Goal: Information Seeking & Learning: Learn about a topic

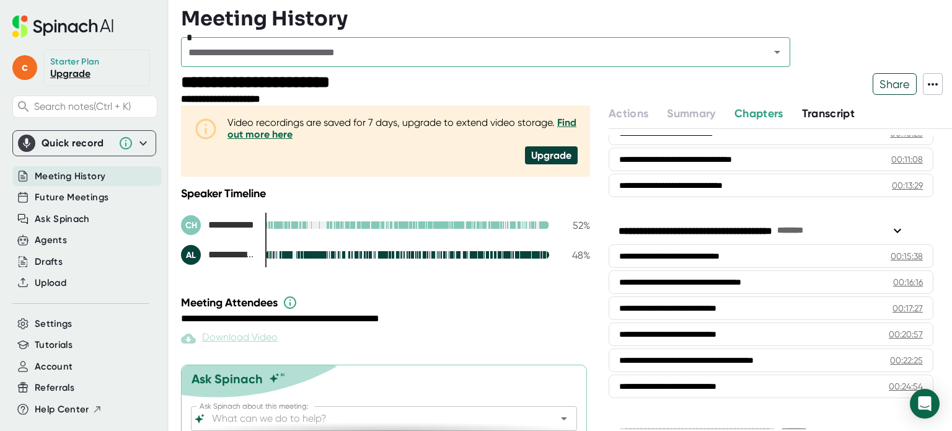
scroll to position [334, 0]
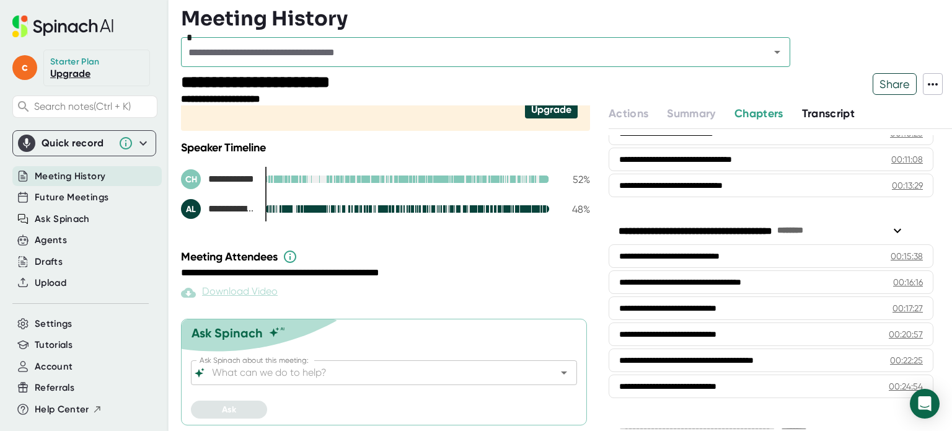
click at [823, 116] on span "Transcript" at bounding box center [828, 114] width 53 height 14
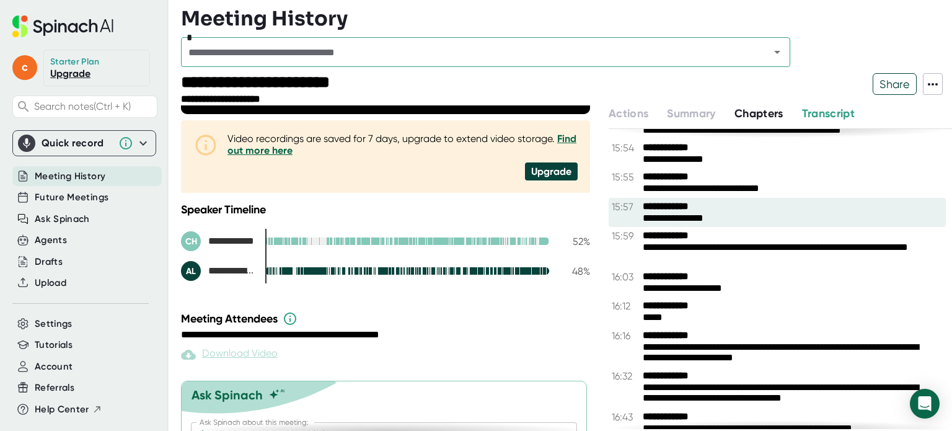
scroll to position [7564, 0]
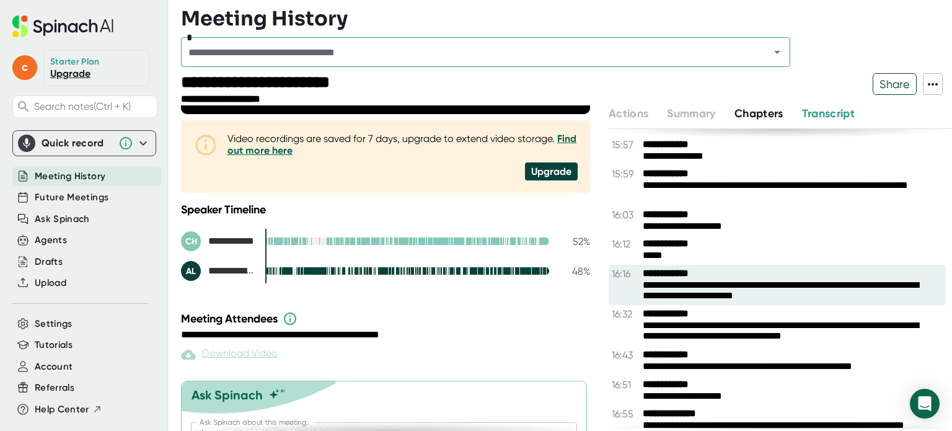
drag, startPoint x: 648, startPoint y: 316, endPoint x: 665, endPoint y: 316, distance: 17.4
click at [670, 303] on div "**********" at bounding box center [788, 291] width 291 height 23
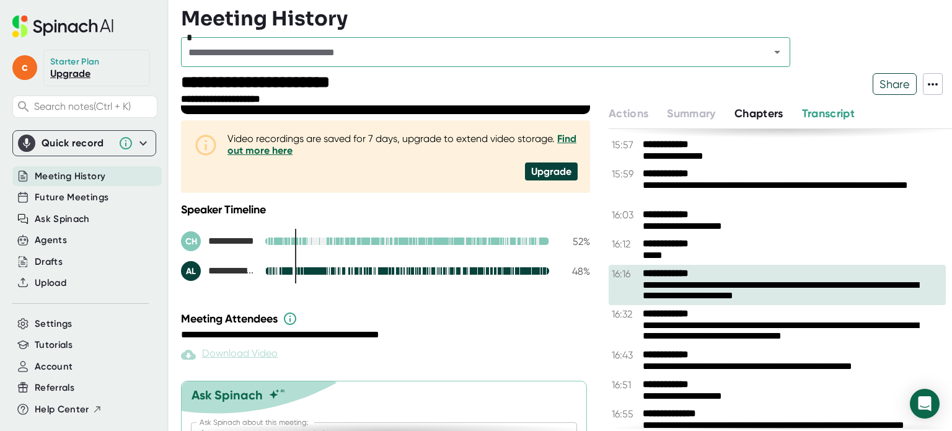
drag, startPoint x: 667, startPoint y: 312, endPoint x: 667, endPoint y: 332, distance: 19.8
drag, startPoint x: 667, startPoint y: 332, endPoint x: 606, endPoint y: 280, distance: 80.0
click at [606, 280] on div "**********" at bounding box center [566, 267] width 771 height 325
drag, startPoint x: 630, startPoint y: 296, endPoint x: 723, endPoint y: 315, distance: 95.0
click at [732, 306] on div "**********" at bounding box center [777, 285] width 337 height 41
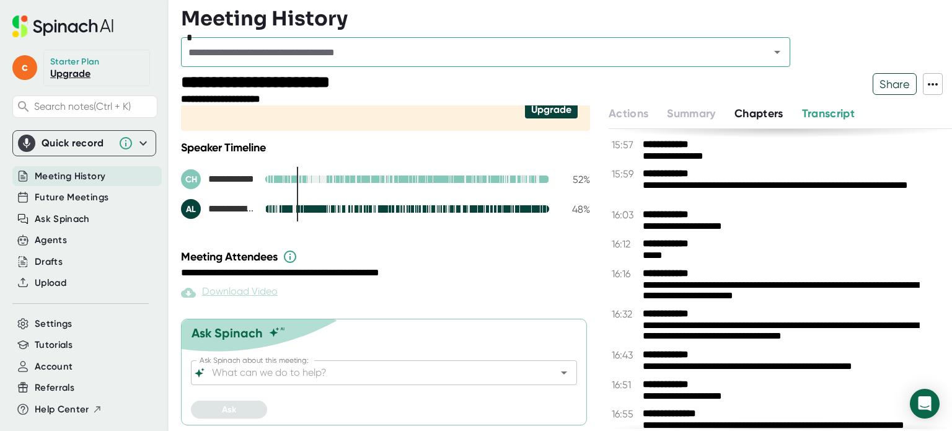
scroll to position [210, 0]
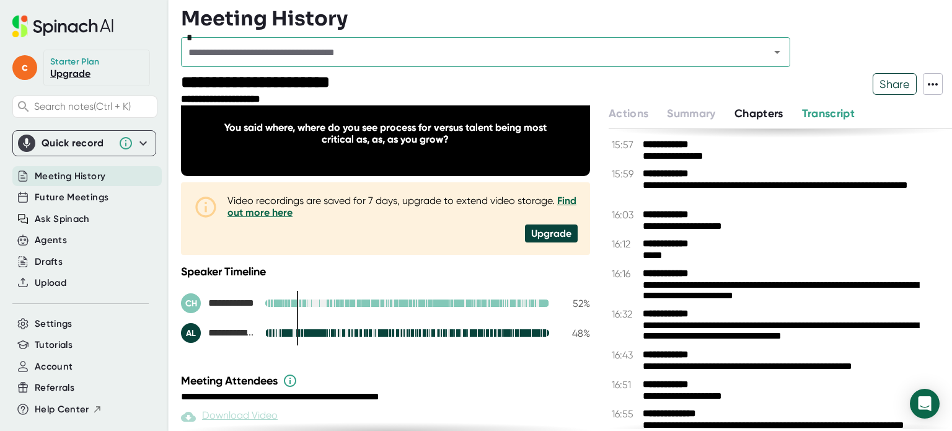
click at [828, 112] on span "Transcript" at bounding box center [828, 114] width 53 height 14
drag, startPoint x: 828, startPoint y: 112, endPoint x: 665, endPoint y: 316, distance: 262.0
click at [828, 113] on span "Transcript" at bounding box center [828, 114] width 53 height 14
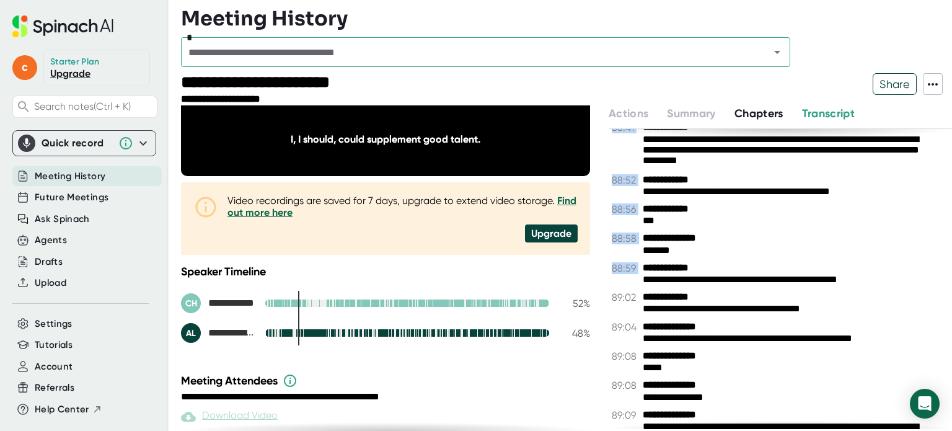
scroll to position [35743, 0]
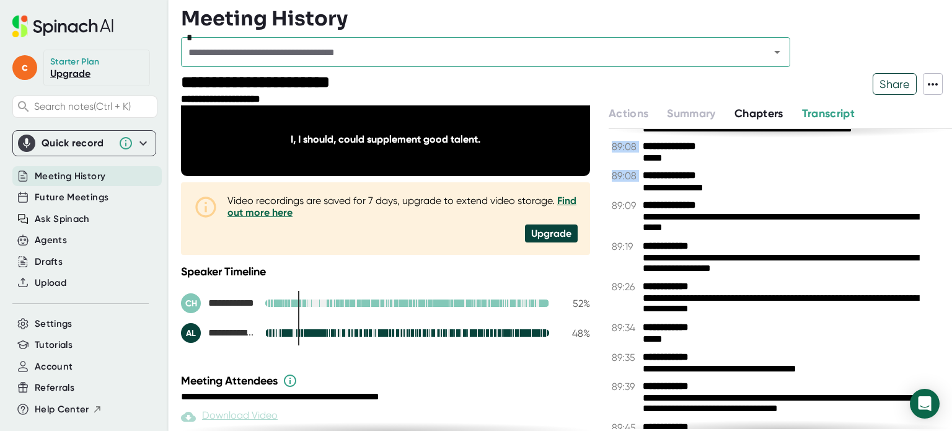
drag, startPoint x: 620, startPoint y: 296, endPoint x: 711, endPoint y: 448, distance: 177.1
click at [711, 430] on html "**********" at bounding box center [476, 215] width 952 height 431
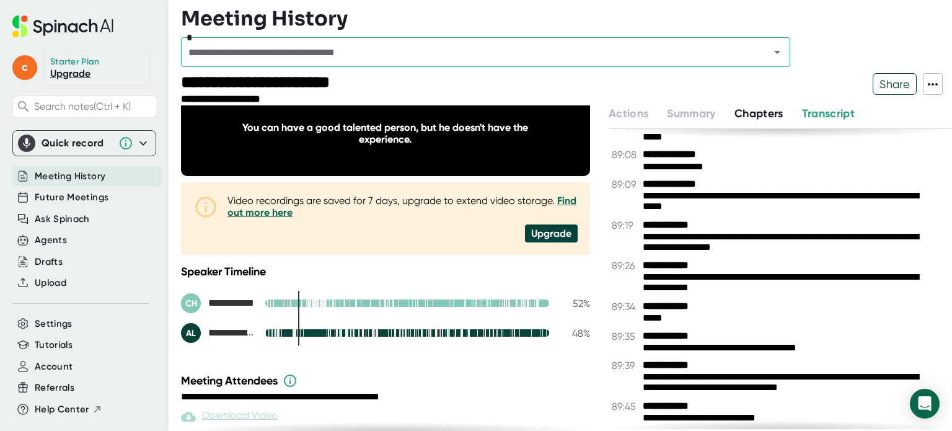
click at [372, 219] on div "Video recordings are saved for 7 days, upgrade to extend video storage. Find ou…" at bounding box center [403, 219] width 350 height 48
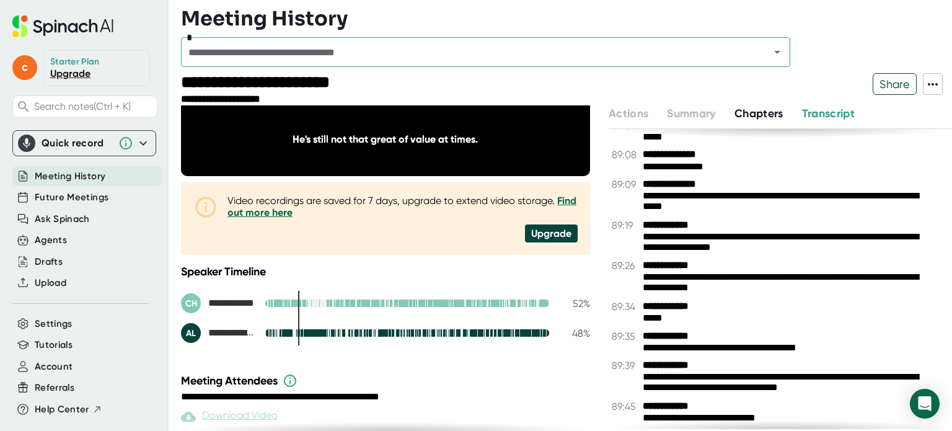
click at [756, 115] on span "Chapters" at bounding box center [759, 114] width 49 height 14
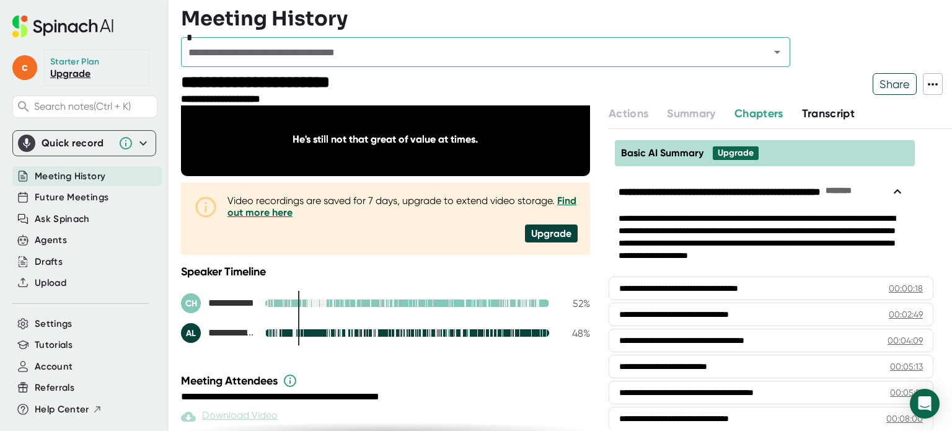
click at [823, 111] on span "Transcript" at bounding box center [828, 114] width 53 height 14
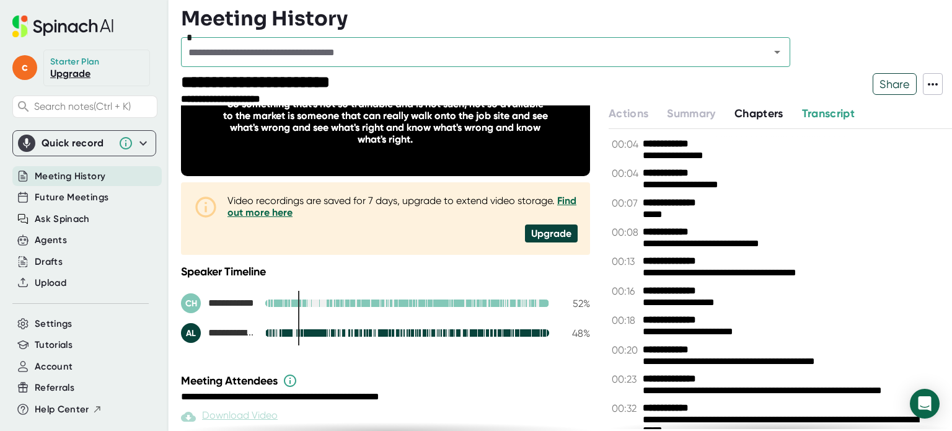
click at [839, 113] on span "Transcript" at bounding box center [828, 114] width 53 height 14
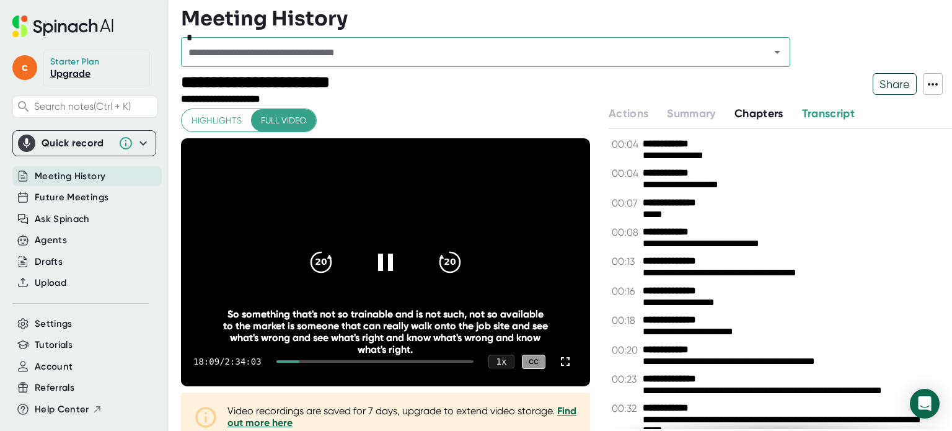
click at [270, 247] on video at bounding box center [385, 262] width 409 height 248
click at [37, 281] on span "Upload" at bounding box center [51, 283] width 32 height 14
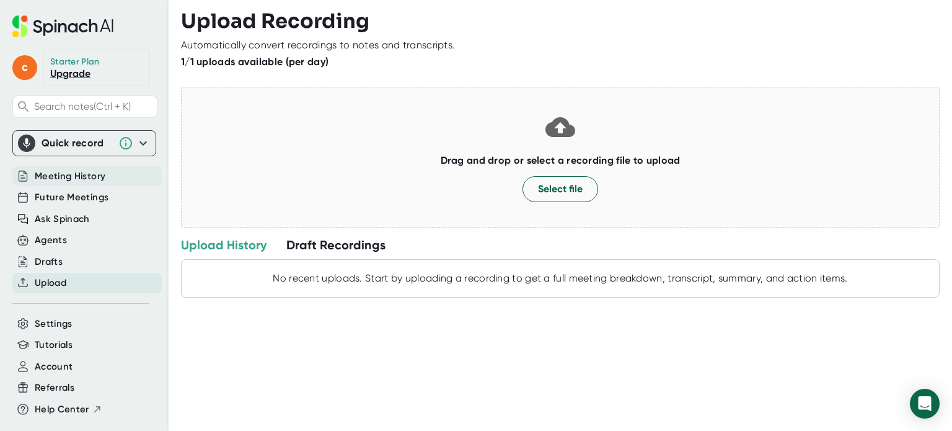
click at [60, 175] on span "Meeting History" at bounding box center [70, 176] width 71 height 14
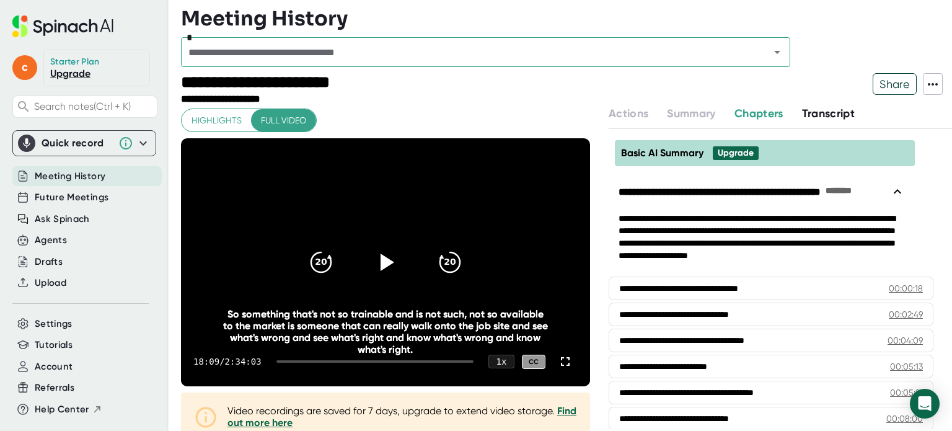
click at [905, 82] on span "Share" at bounding box center [895, 84] width 43 height 22
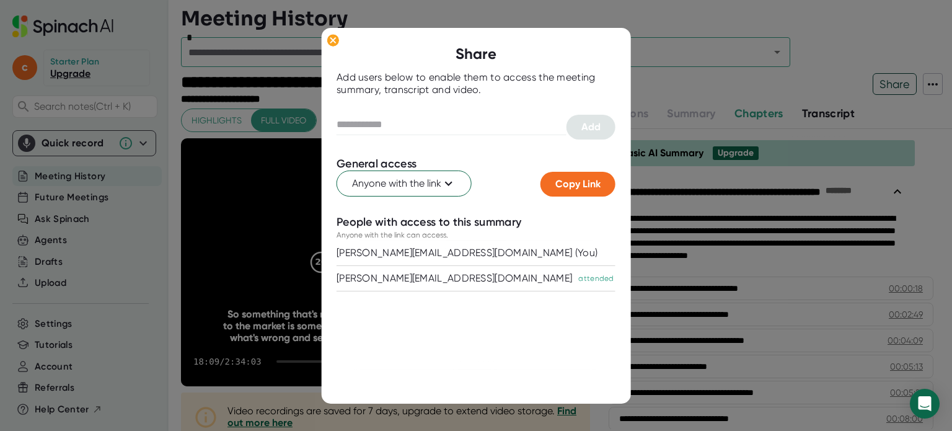
click at [851, 68] on div at bounding box center [476, 215] width 952 height 431
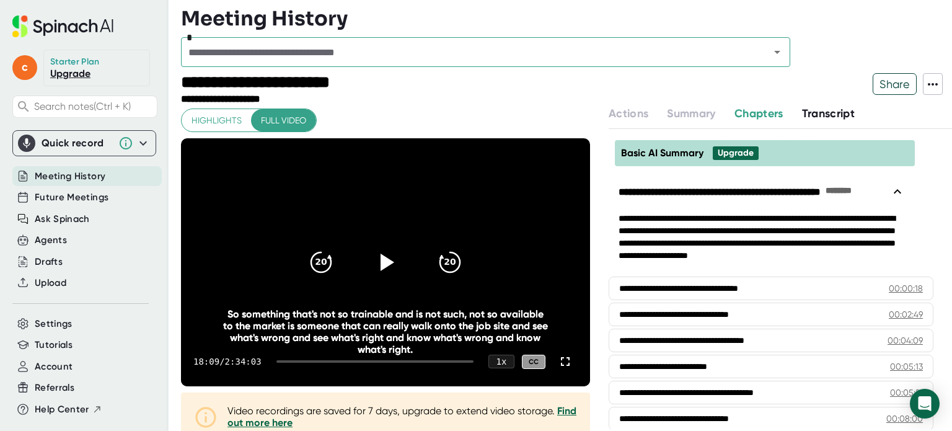
click at [826, 108] on span "Transcript" at bounding box center [828, 114] width 53 height 14
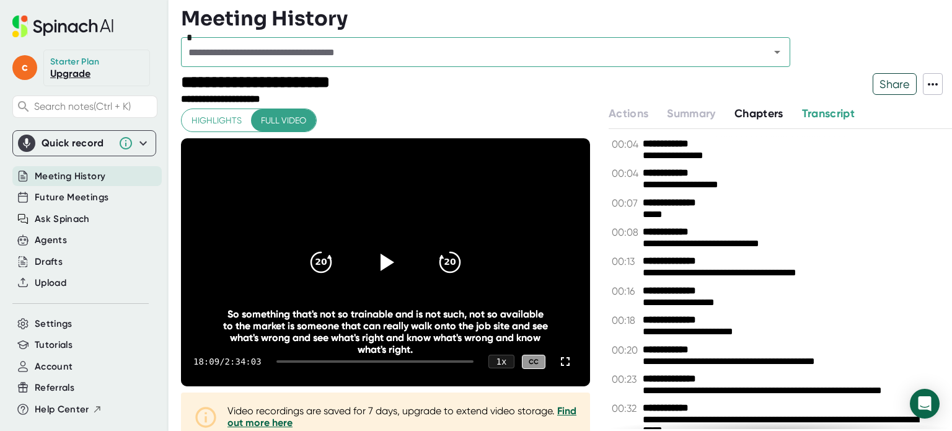
click at [939, 87] on icon at bounding box center [933, 84] width 15 height 15
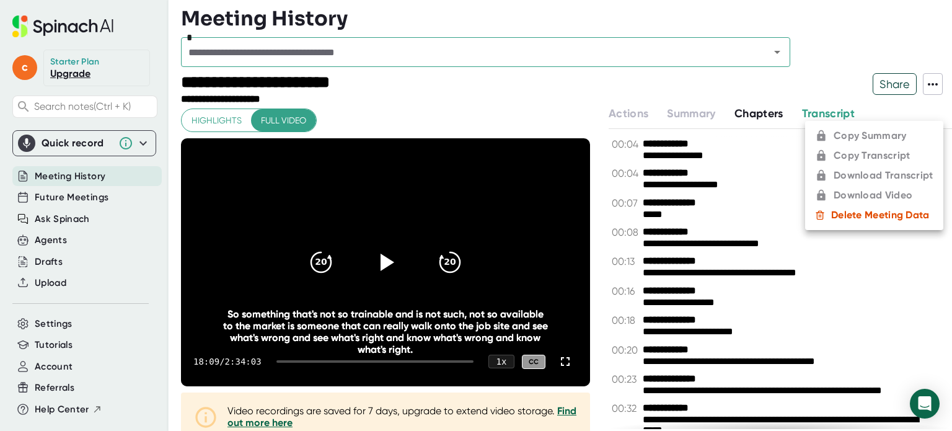
click at [880, 157] on ul "Copy Summary Copy Transcript Download Transcript Download Video Delete Meeting …" at bounding box center [874, 175] width 138 height 109
click at [843, 153] on ul "Copy Summary Copy Transcript Download Transcript Download Video Delete Meeting …" at bounding box center [874, 175] width 138 height 109
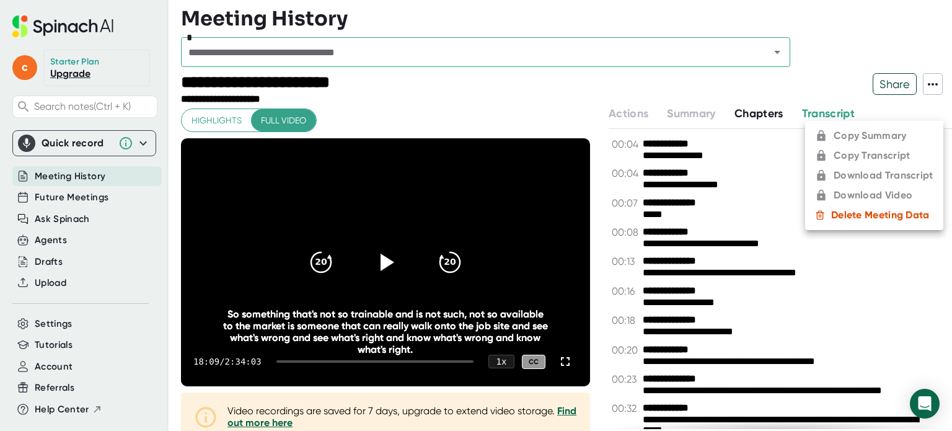
click at [843, 153] on ul "Copy Summary Copy Transcript Download Transcript Download Video Delete Meeting …" at bounding box center [874, 175] width 138 height 109
click at [759, 172] on div at bounding box center [476, 215] width 952 height 431
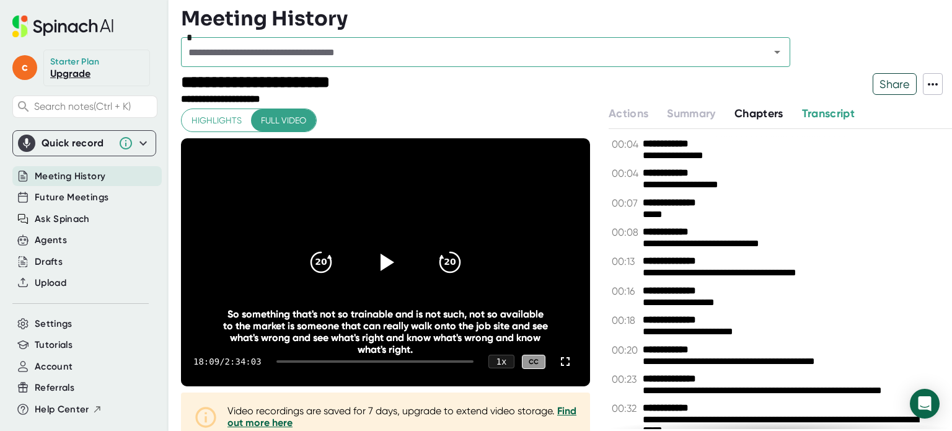
click at [931, 89] on icon at bounding box center [933, 84] width 15 height 15
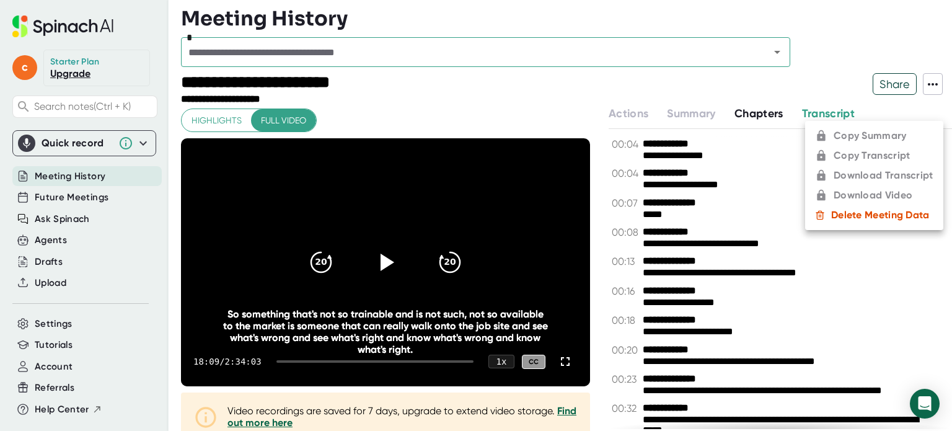
click at [785, 174] on div at bounding box center [476, 215] width 952 height 431
